Goal: Information Seeking & Learning: Learn about a topic

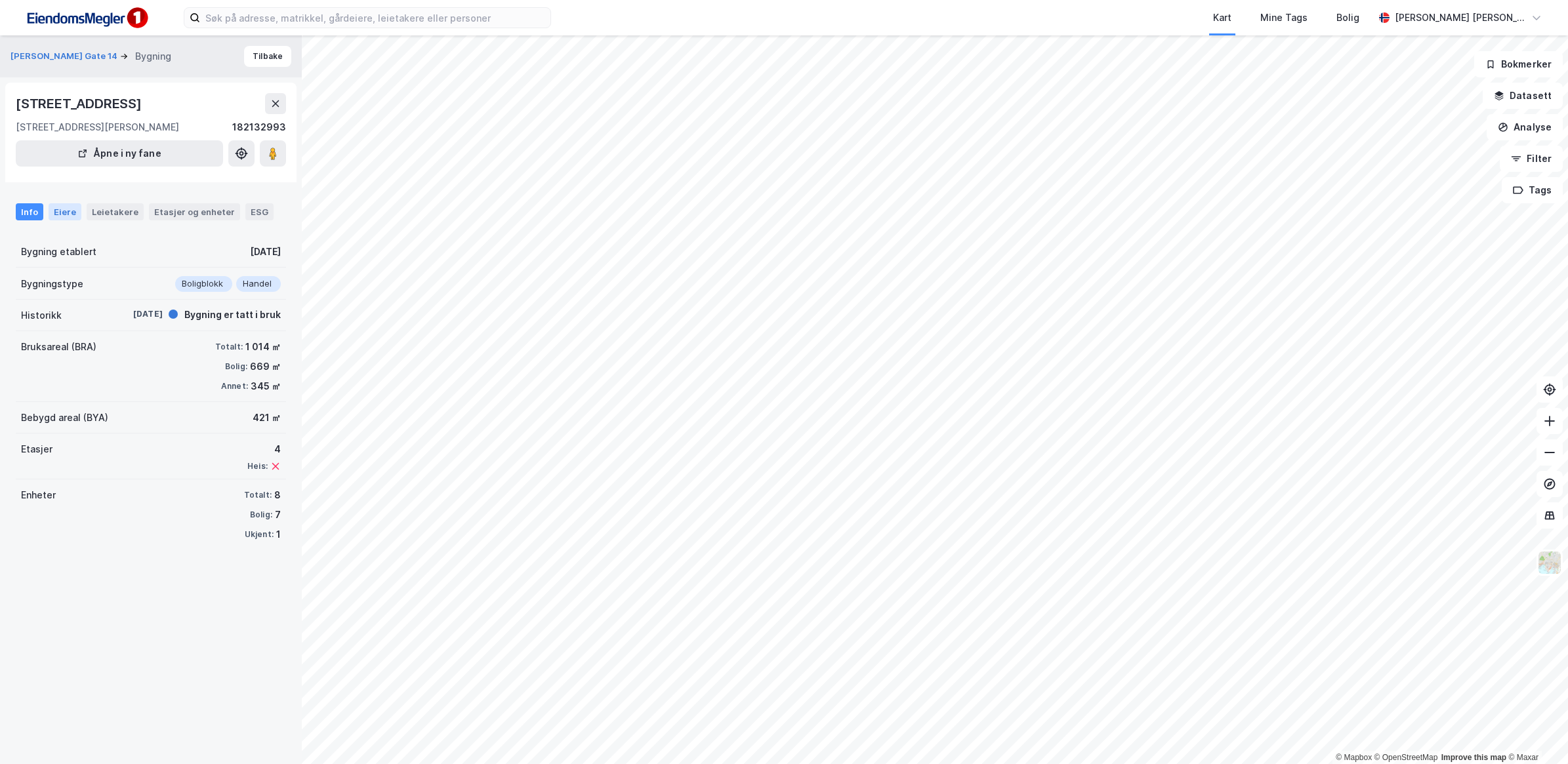
click at [66, 211] on div "Eiere" at bounding box center [65, 211] width 33 height 17
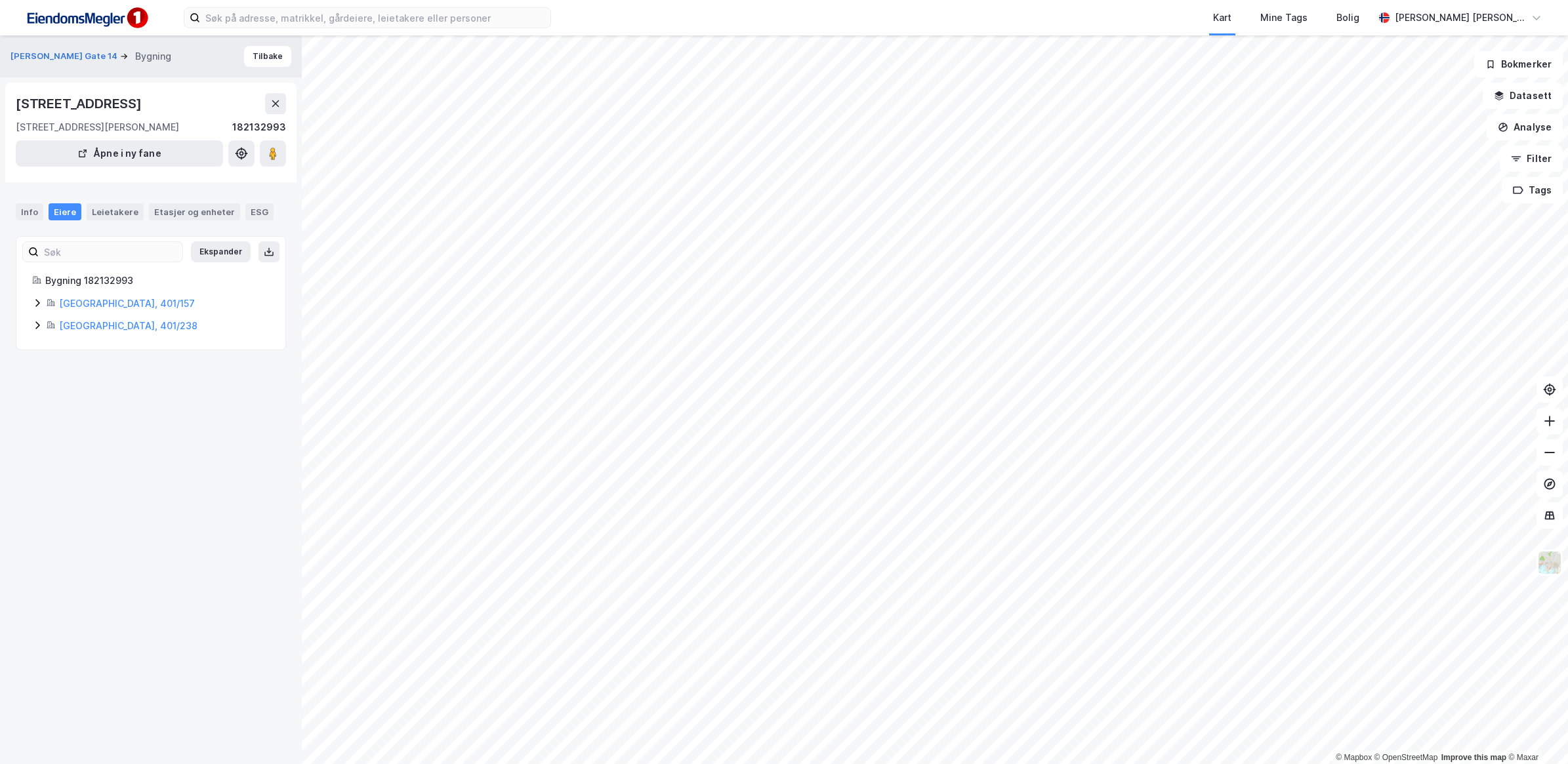
click at [37, 329] on icon at bounding box center [37, 326] width 4 height 8
click at [37, 329] on icon at bounding box center [37, 325] width 11 height 11
